Goal: Transaction & Acquisition: Purchase product/service

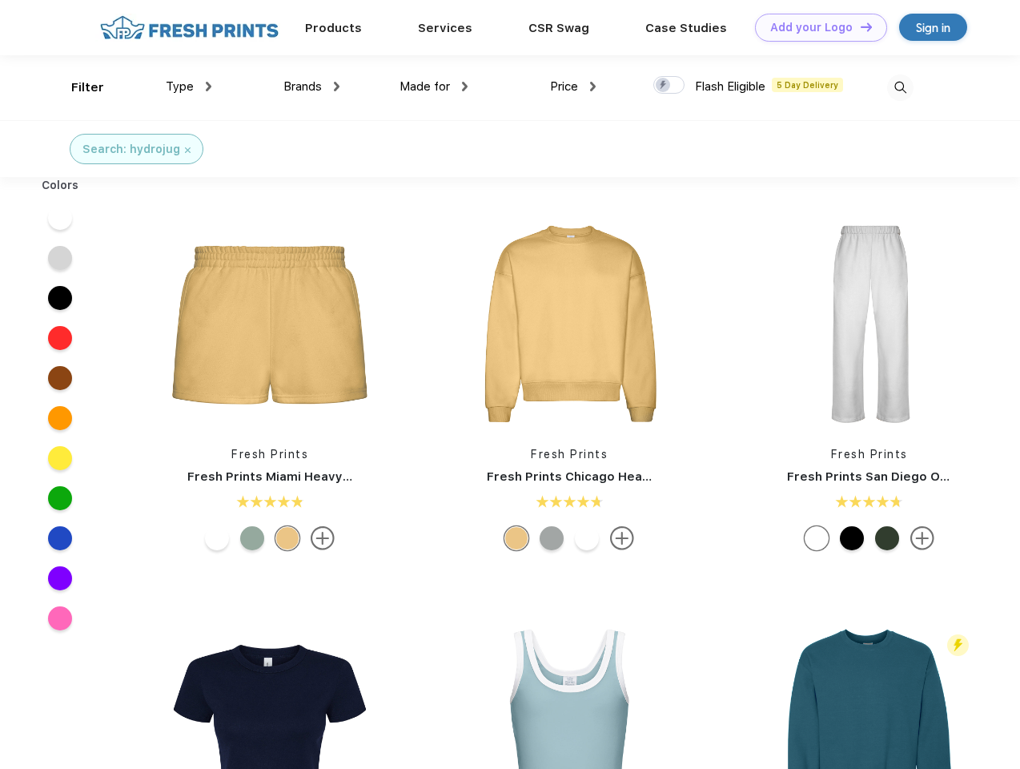
scroll to position [1, 0]
click at [815, 27] on link "Add your Logo Design Tool" at bounding box center [821, 28] width 132 height 28
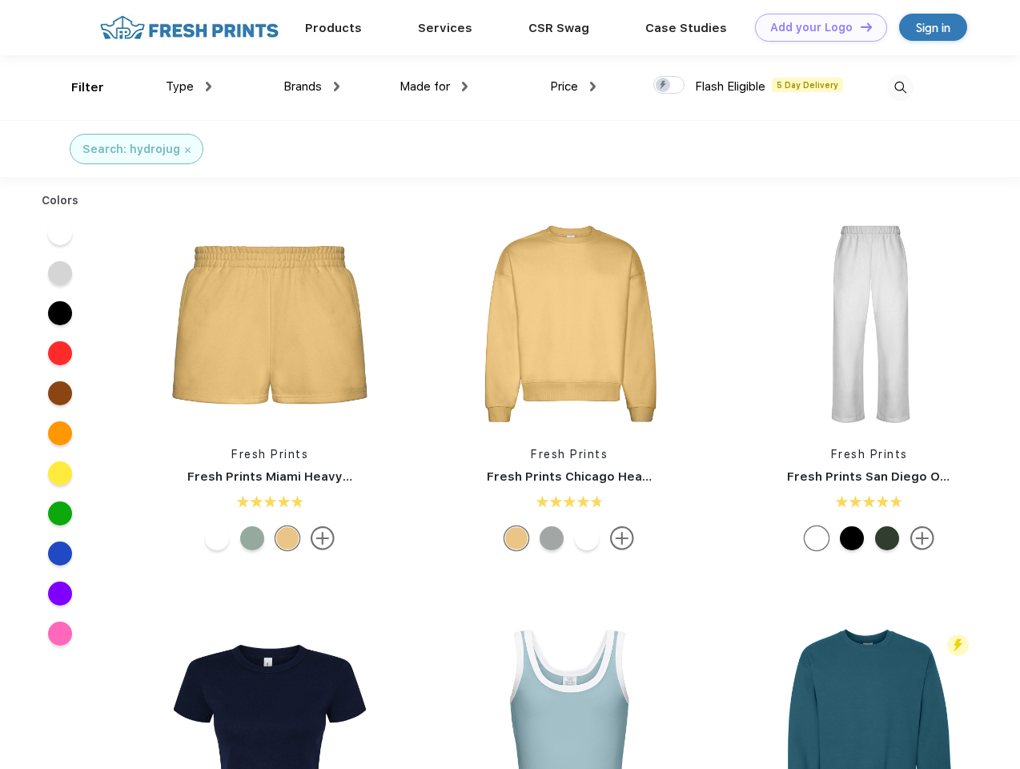
click at [0, 0] on div "Design Tool" at bounding box center [0, 0] width 0 height 0
click at [859, 26] on link "Add your Logo Design Tool" at bounding box center [821, 28] width 132 height 28
click at [77, 87] on div "Filter" at bounding box center [87, 87] width 33 height 18
click at [189, 86] on span "Type" at bounding box center [180, 86] width 28 height 14
click at [311, 86] on span "Brands" at bounding box center [302, 86] width 38 height 14
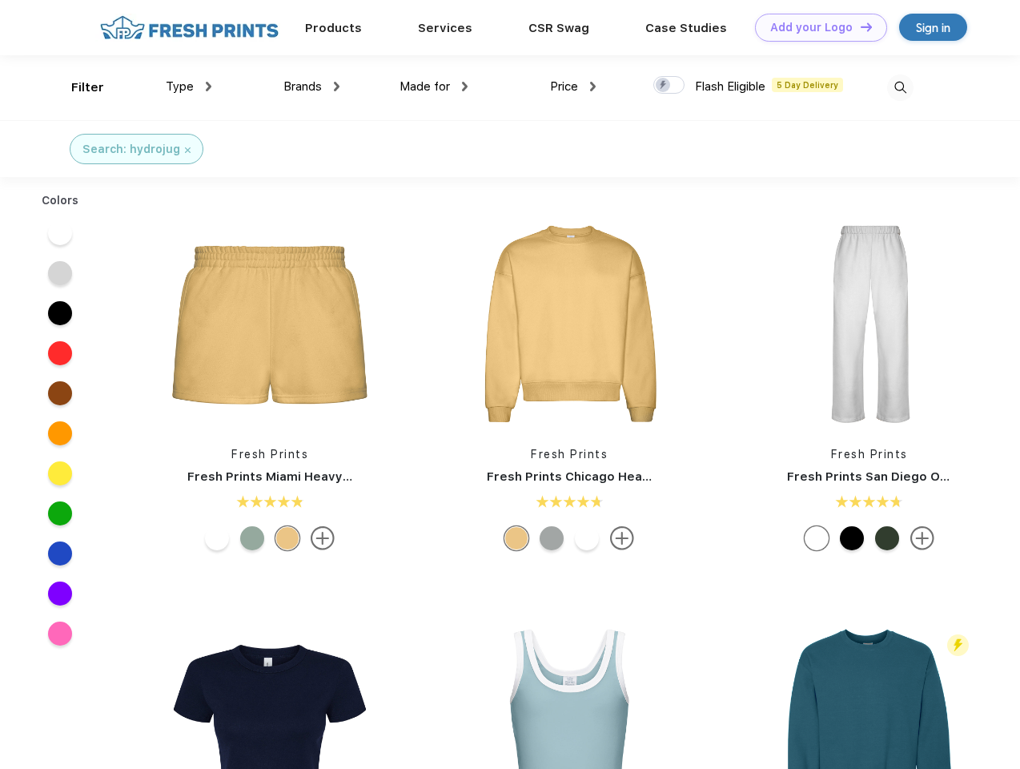
click at [434, 86] on span "Made for" at bounding box center [425, 86] width 50 height 14
click at [573, 86] on span "Price" at bounding box center [564, 86] width 28 height 14
click at [669, 86] on div at bounding box center [668, 85] width 31 height 18
click at [664, 86] on input "checkbox" at bounding box center [658, 80] width 10 height 10
click at [900, 87] on img at bounding box center [900, 87] width 26 height 26
